Goal: Task Accomplishment & Management: Use online tool/utility

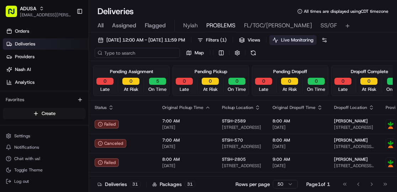
click at [120, 53] on input at bounding box center [137, 53] width 85 height 10
paste input "m708447746"
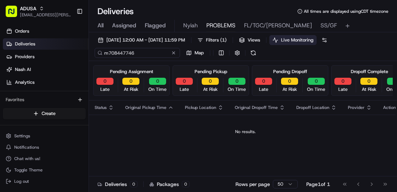
type input "m708447746"
click at [102, 23] on span "All" at bounding box center [100, 25] width 6 height 9
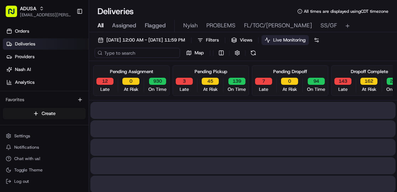
click at [122, 52] on input at bounding box center [137, 53] width 85 height 10
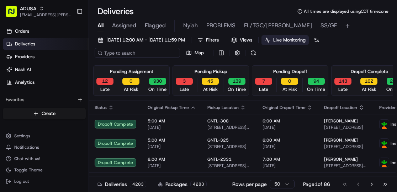
paste input "m708447746"
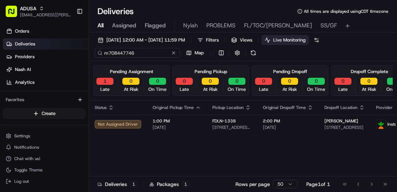
type input "m708447746"
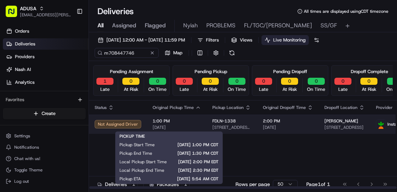
click at [187, 125] on span "[DATE]" at bounding box center [176, 128] width 48 height 6
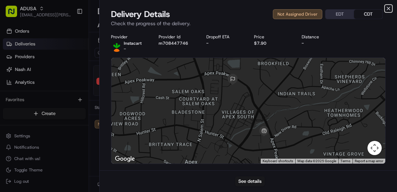
click at [387, 7] on icon "button" at bounding box center [388, 8] width 3 height 3
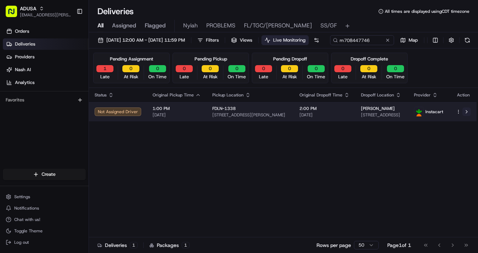
click at [396, 116] on button at bounding box center [466, 111] width 9 height 9
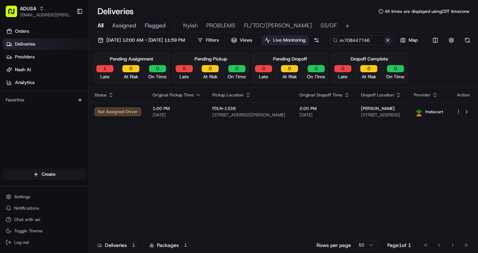
click at [384, 44] on button at bounding box center [387, 40] width 7 height 7
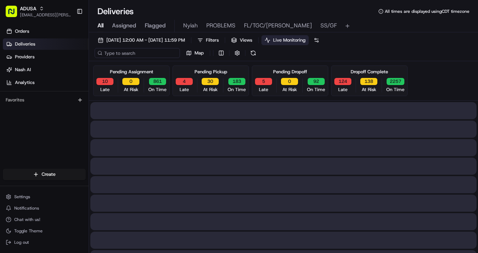
click at [137, 52] on input at bounding box center [137, 53] width 85 height 10
paste input "m705768329"
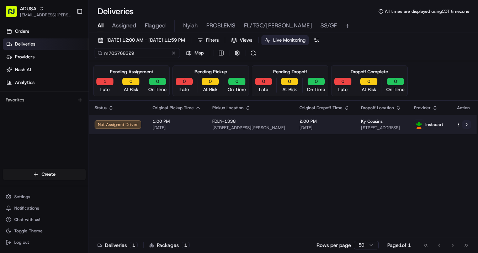
type input "m705768329"
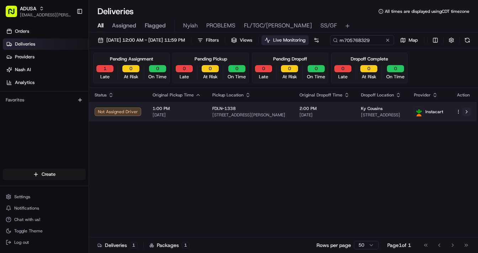
click at [396, 116] on button at bounding box center [466, 111] width 9 height 9
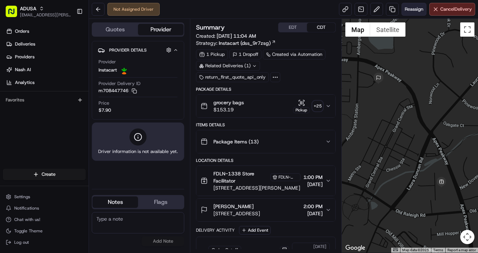
click at [409, 9] on span "Reassign" at bounding box center [413, 9] width 18 height 6
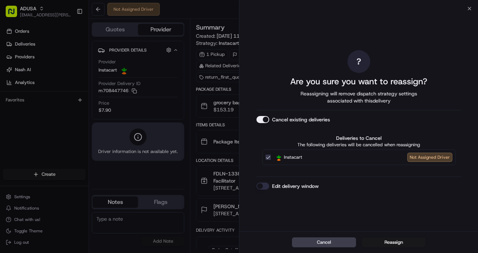
click at [266, 185] on button "Edit delivery window" at bounding box center [262, 185] width 13 height 7
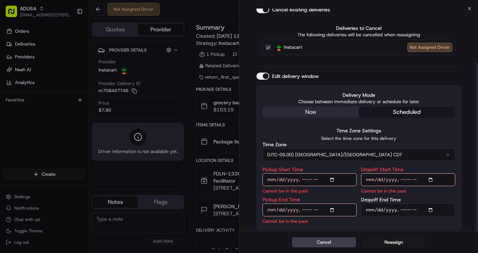
scroll to position [70, 0]
click at [333, 179] on input "Pickup Start Time" at bounding box center [309, 179] width 94 height 13
type input "2025-08-18T15:00"
click at [433, 180] on input "Dropoff Start Time" at bounding box center [408, 179] width 94 height 13
click at [432, 179] on input "Dropoff Start Time" at bounding box center [408, 179] width 94 height 13
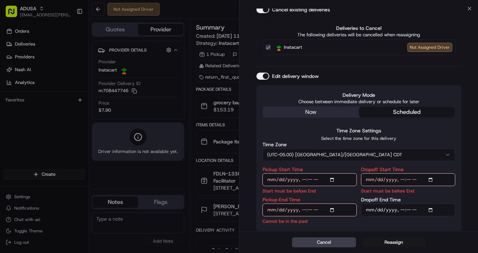
type input "2025-08-18T15:00"
click at [334, 207] on input "Pickup End Time" at bounding box center [309, 209] width 94 height 13
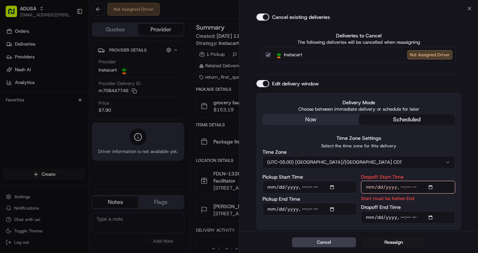
scroll to position [61, 0]
type input "2025-08-18T15:30"
click at [430, 218] on input "Dropoff End Time" at bounding box center [408, 217] width 94 height 13
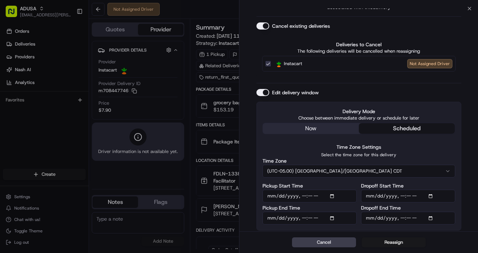
type input "2025-08-18T16:00"
click at [438, 238] on div "Cancel Reassign" at bounding box center [358, 242] width 238 height 22
click at [392, 242] on button "Reassign" at bounding box center [393, 242] width 64 height 10
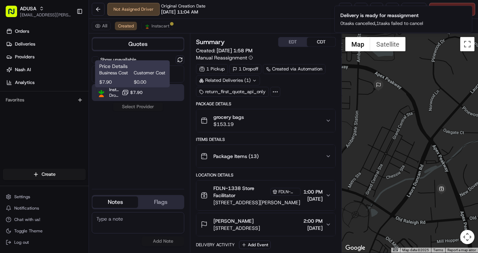
click at [124, 92] on icon at bounding box center [125, 92] width 7 height 7
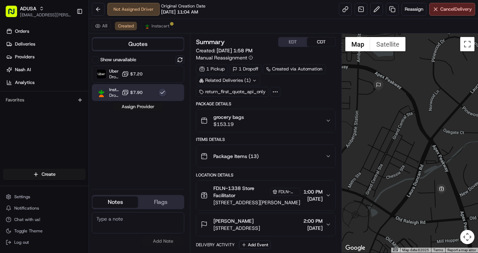
click at [135, 107] on button "Assign Provider" at bounding box center [138, 106] width 50 height 9
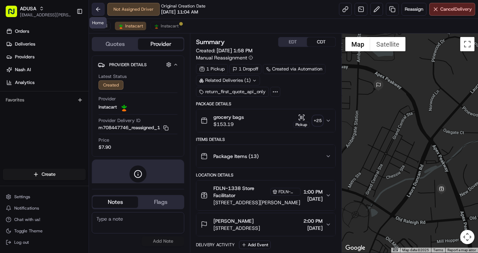
click at [101, 7] on button at bounding box center [98, 9] width 13 height 13
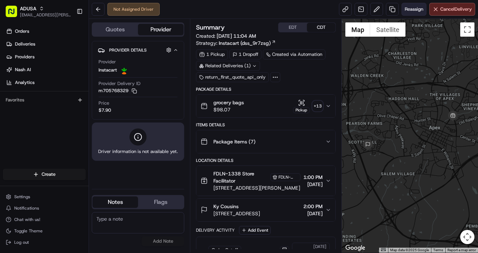
click at [414, 10] on span "Reassign" at bounding box center [413, 9] width 18 height 6
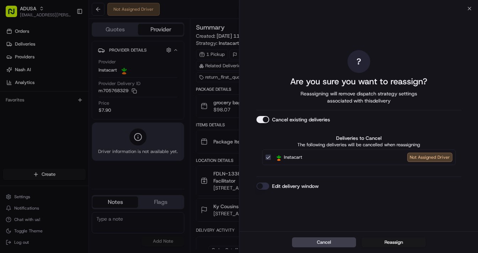
click at [261, 185] on button "Edit delivery window" at bounding box center [262, 185] width 13 height 7
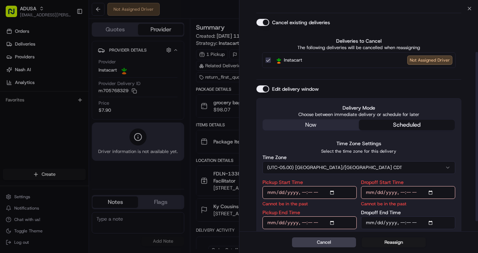
scroll to position [70, 0]
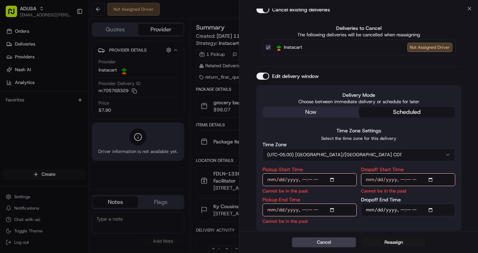
click at [333, 179] on input "Pickup Start Time" at bounding box center [309, 179] width 94 height 13
type input "2025-08-18T15:00"
click at [431, 179] on input "Dropoff Start Time" at bounding box center [408, 179] width 94 height 13
type input "2025-08-18T15:00"
click at [333, 210] on input "Pickup End Time" at bounding box center [309, 209] width 94 height 13
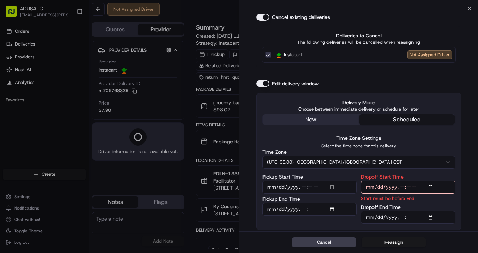
scroll to position [61, 0]
type input "2025-08-18T15:30"
click at [432, 217] on input "Dropoff End Time" at bounding box center [408, 217] width 94 height 13
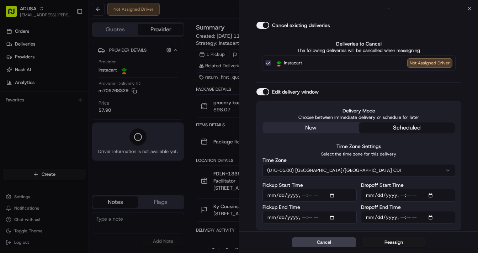
scroll to position [53, 0]
type input "2025-08-18T16:00"
click at [394, 239] on button "Reassign" at bounding box center [393, 242] width 64 height 10
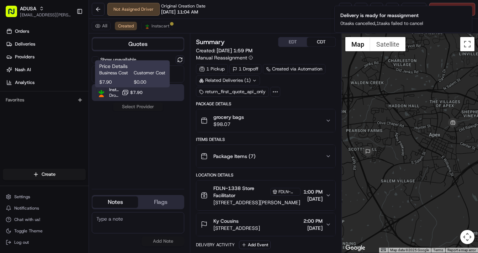
click at [131, 94] on span "$7.90" at bounding box center [136, 93] width 12 height 6
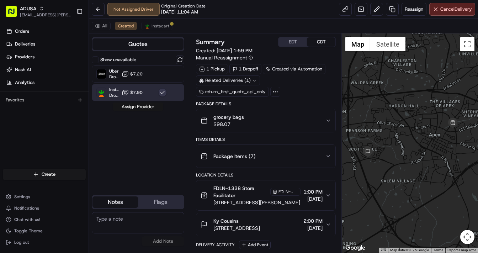
click at [137, 106] on button "Assign Provider" at bounding box center [138, 106] width 50 height 9
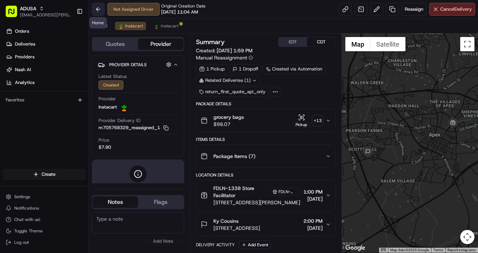
click at [99, 9] on button at bounding box center [98, 9] width 13 height 13
